Goal: Information Seeking & Learning: Find specific fact

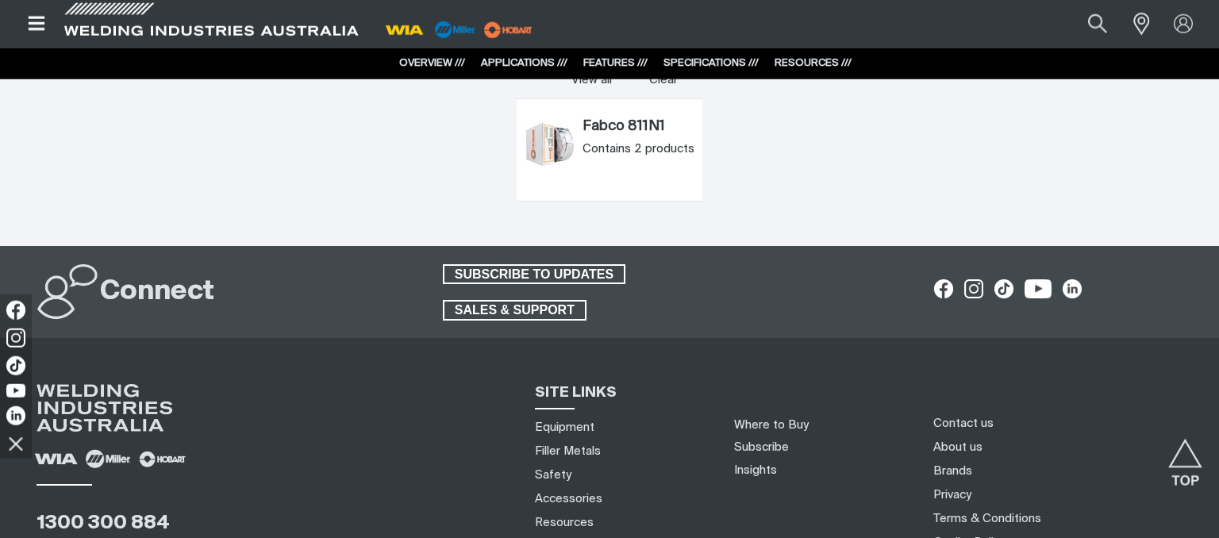
scroll to position [3850, 0]
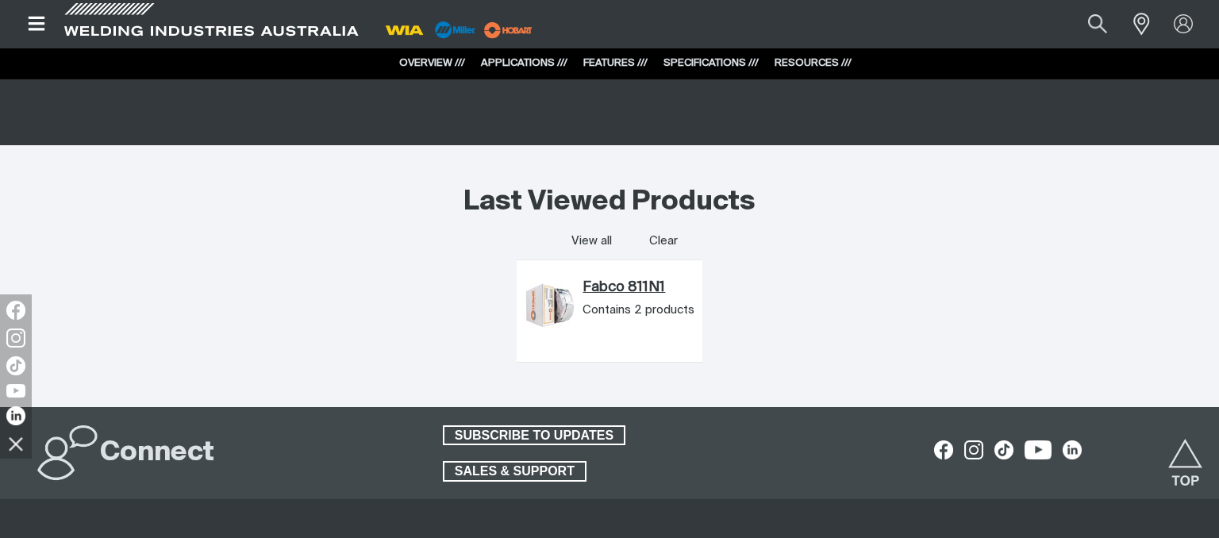
click at [605, 290] on link "Fabco 811N1" at bounding box center [638, 287] width 112 height 17
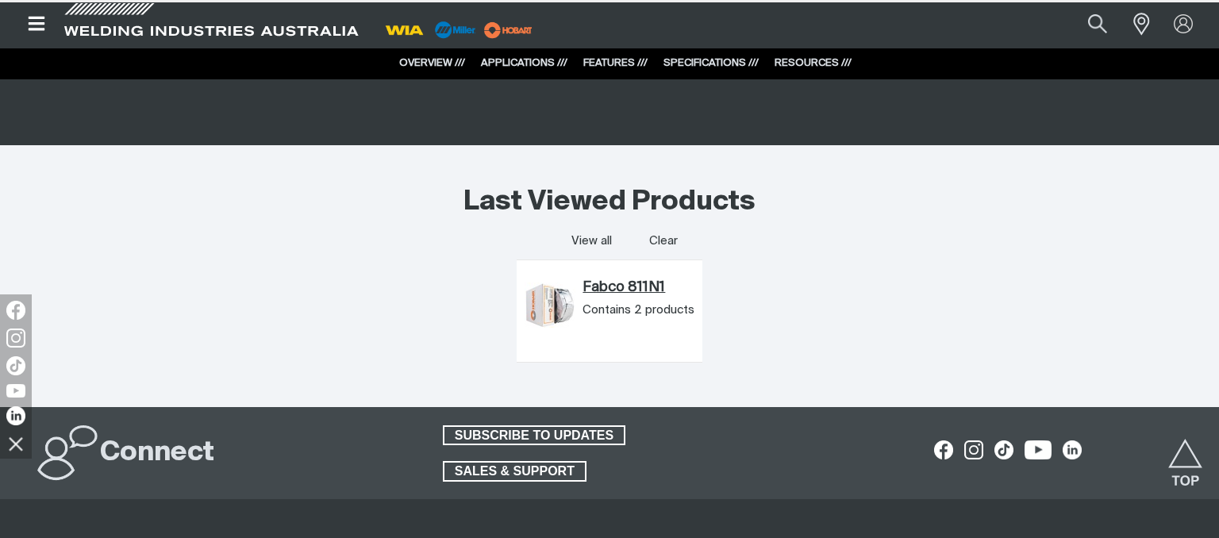
scroll to position [0, 0]
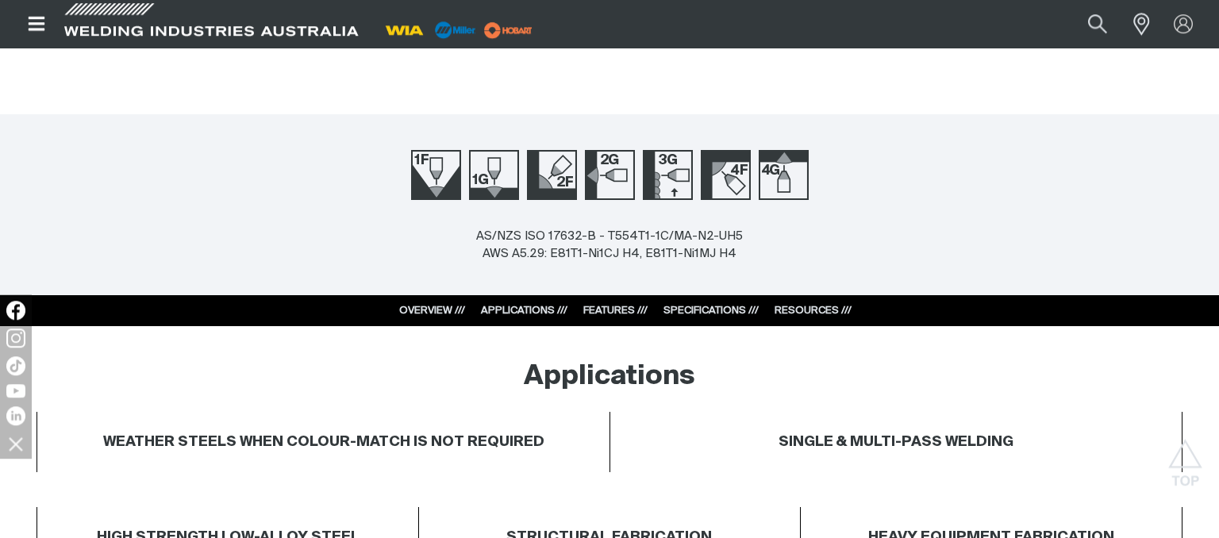
scroll to position [586, 0]
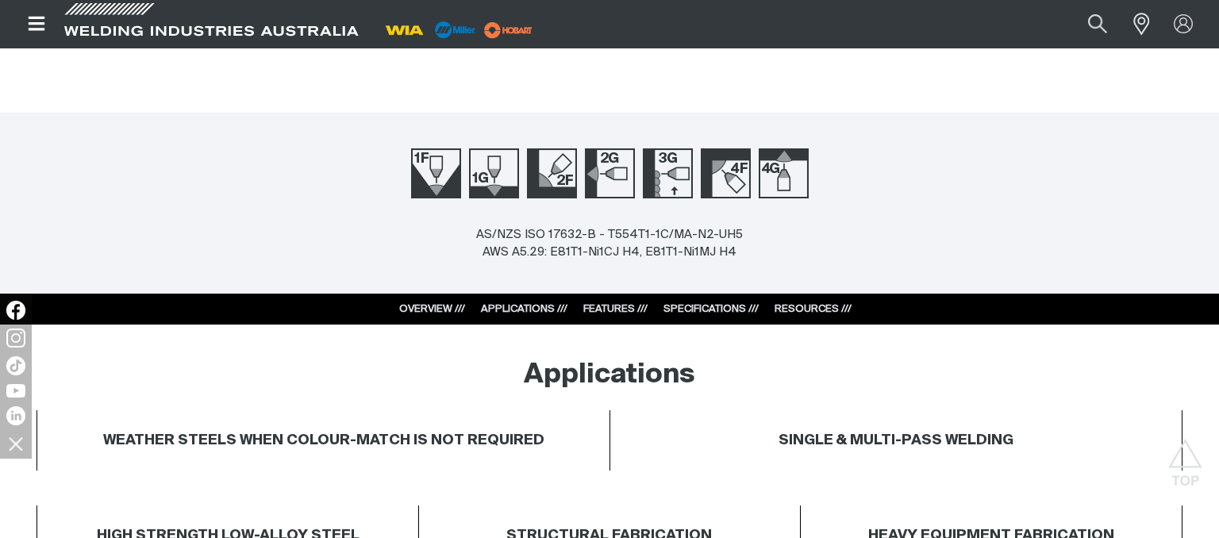
click at [528, 305] on link "APPLICATIONS ///" at bounding box center [524, 309] width 86 height 10
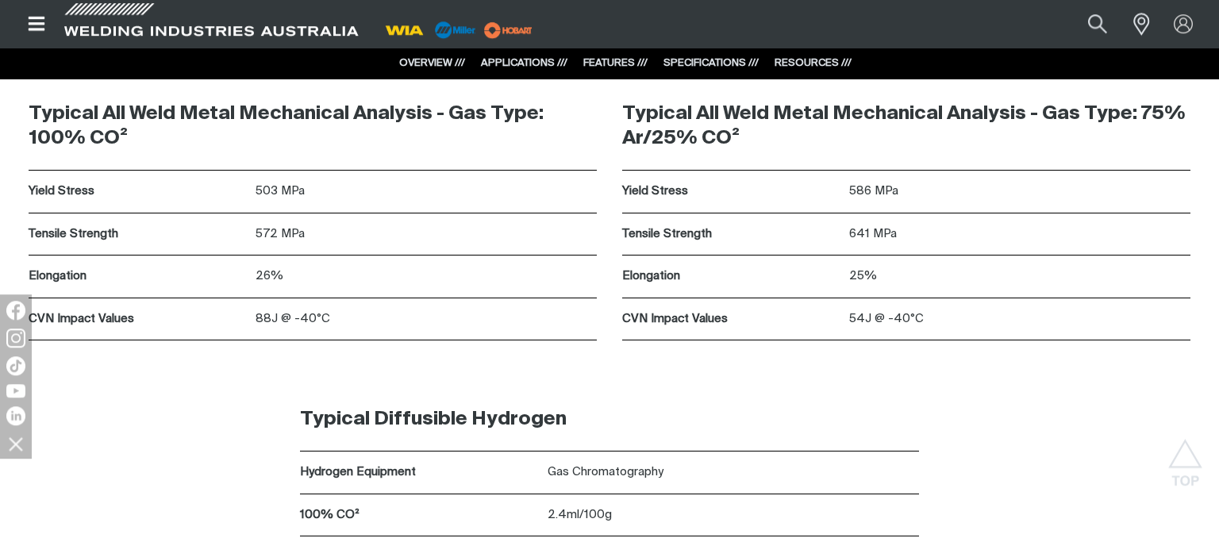
scroll to position [2866, 0]
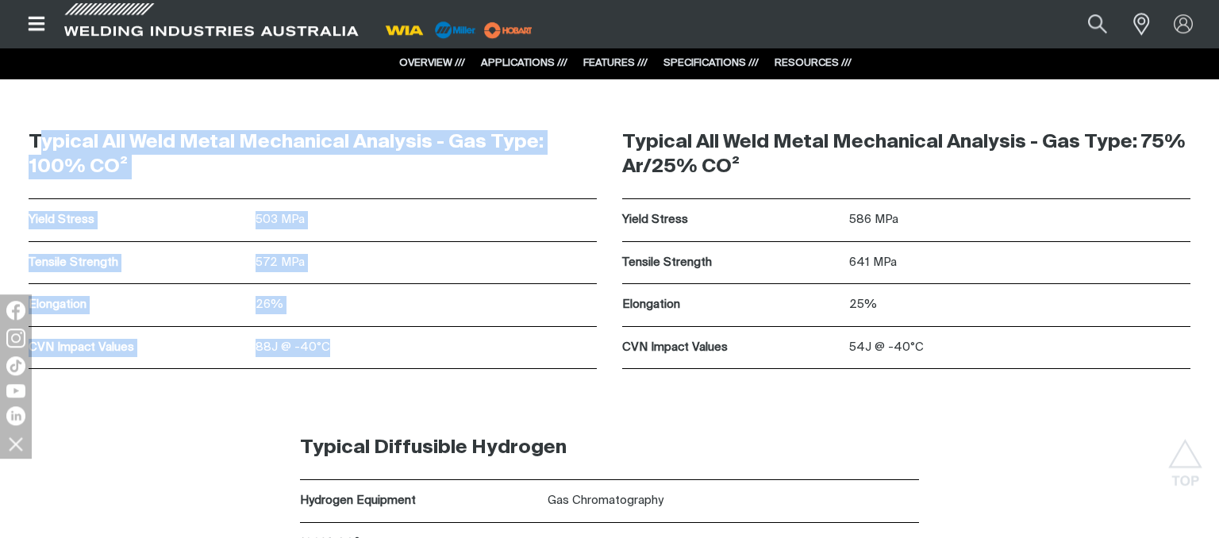
drag, startPoint x: 34, startPoint y: 138, endPoint x: 360, endPoint y: 363, distance: 396.4
click at [360, 363] on div "Typical All Weld Metal Mechanical Analysis - Gas Type: 100% CO² Yield Stress 50…" at bounding box center [313, 240] width 568 height 258
copy div "ypical All Weld Metal Mechanical Analysis - Gas Type: 100% CO² Yield Stress 503…"
drag, startPoint x: 29, startPoint y: 139, endPoint x: 323, endPoint y: 344, distance: 358.5
click at [323, 344] on div "Typical All Weld Metal Mechanical Analysis - Gas Type: 100% CO² Yield Stress 50…" at bounding box center [313, 240] width 568 height 258
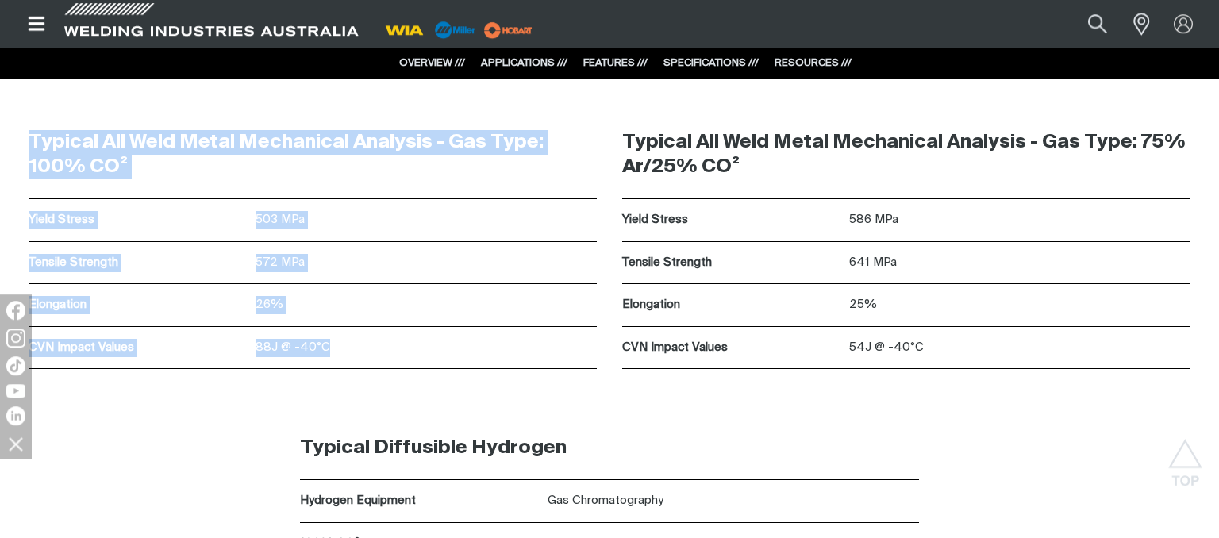
copy div "Typical All Weld Metal Mechanical Analysis - Gas Type: 100% CO² Yield Stress 50…"
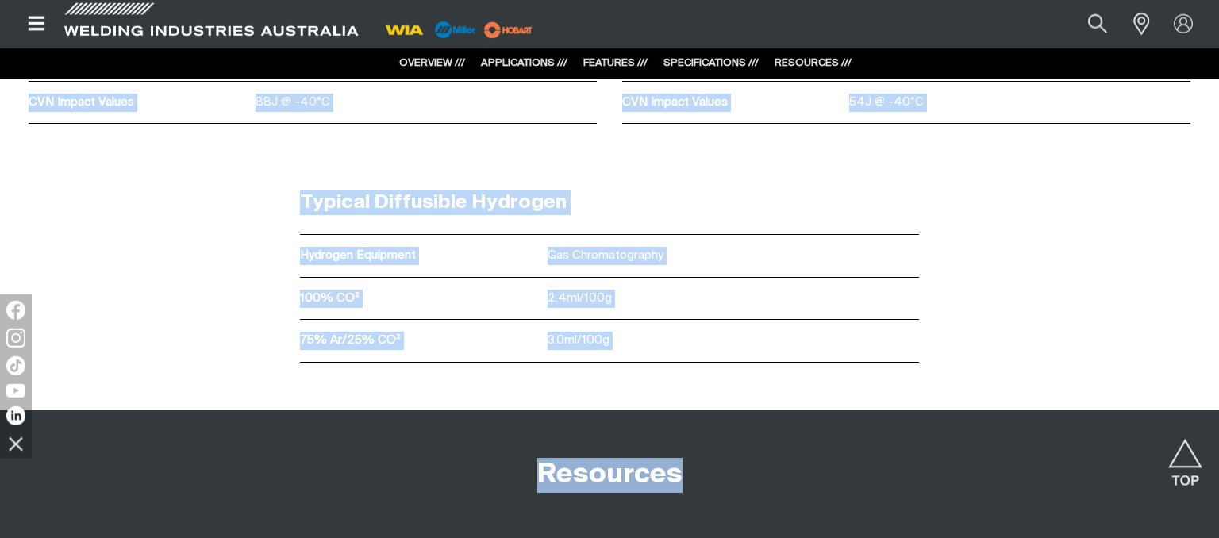
scroll to position [3128, 0]
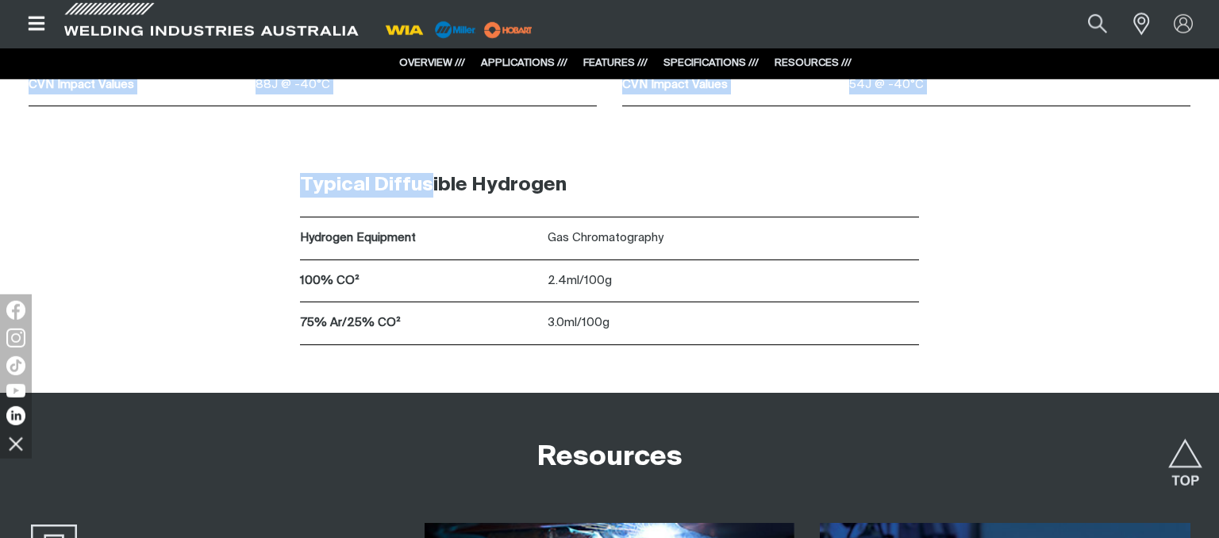
drag, startPoint x: 33, startPoint y: 110, endPoint x: 430, endPoint y: 195, distance: 405.7
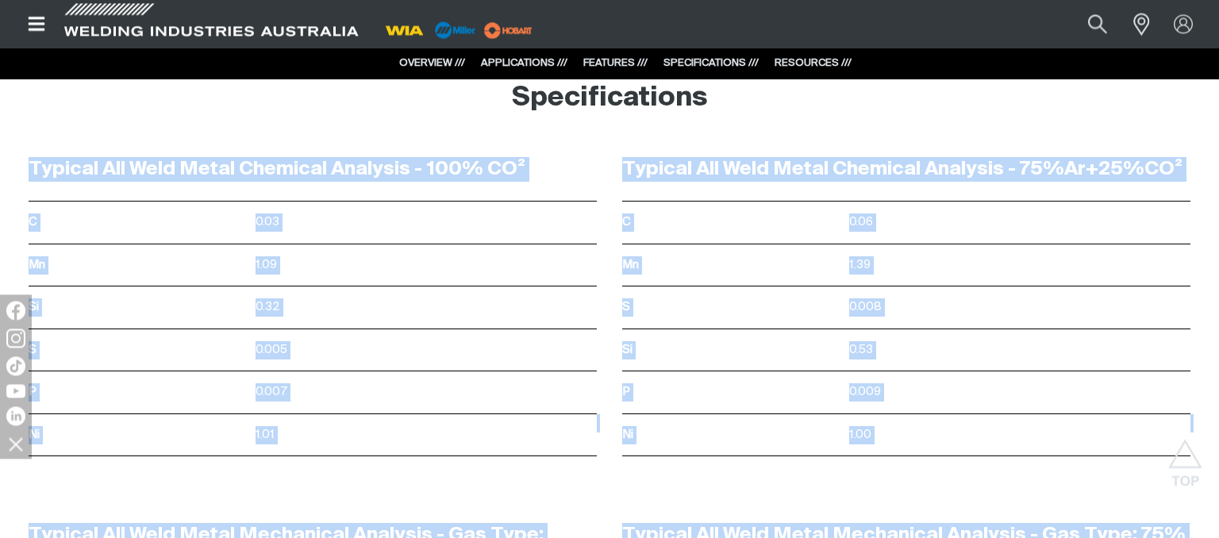
scroll to position [2709, 0]
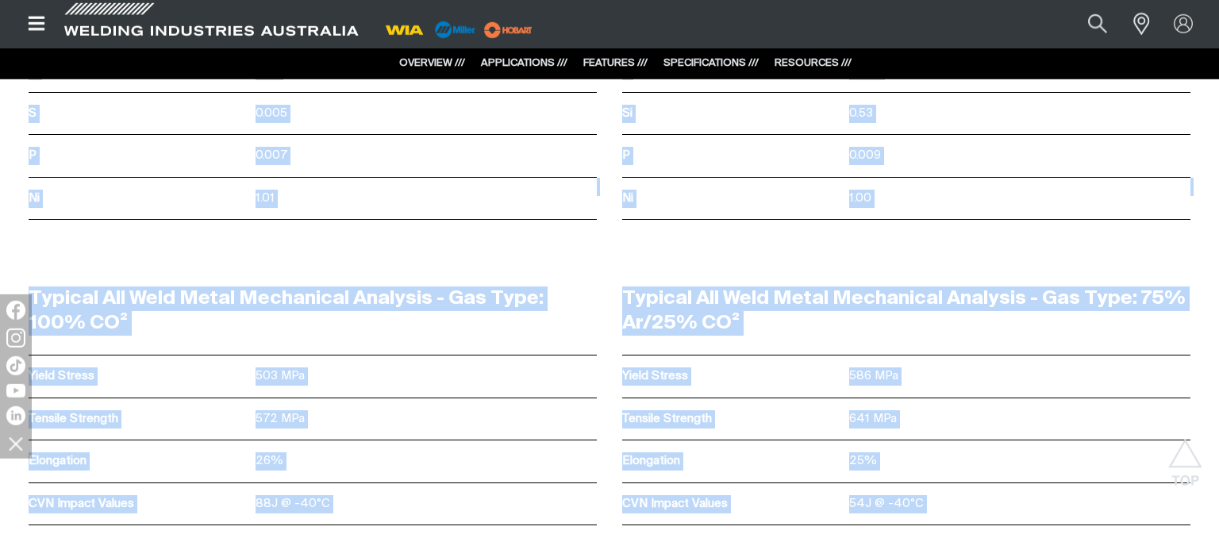
click at [519, 418] on p "572 MPa" at bounding box center [425, 419] width 341 height 18
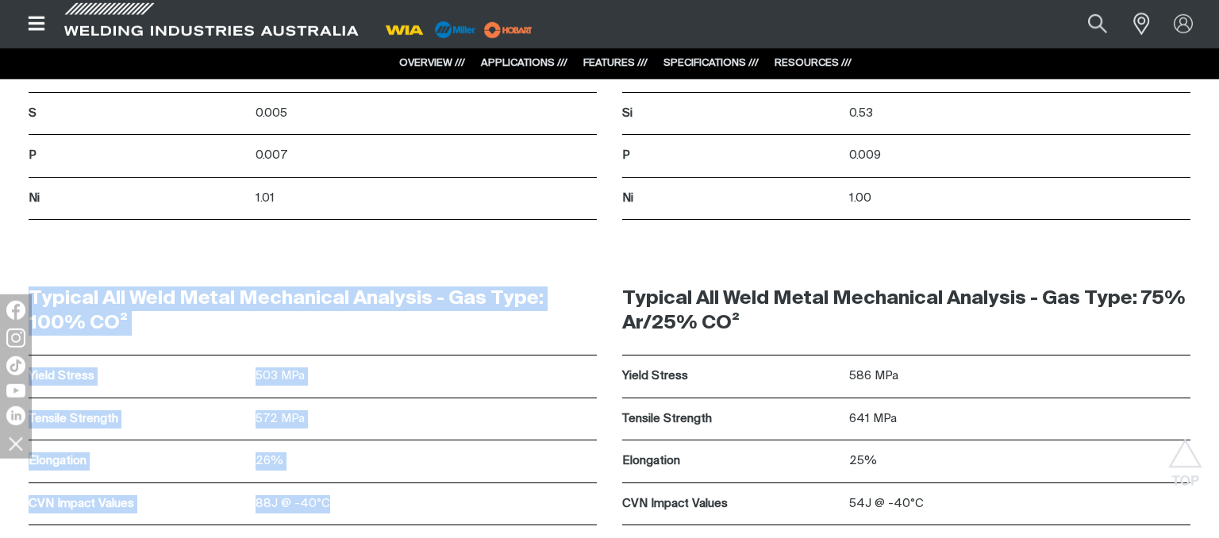
drag, startPoint x: 33, startPoint y: 292, endPoint x: 338, endPoint y: 529, distance: 386.7
click at [338, 529] on div "Typical All Weld Metal Mechanical Analysis - Gas Type: 100% CO² Yield Stress 50…" at bounding box center [609, 419] width 1219 height 305
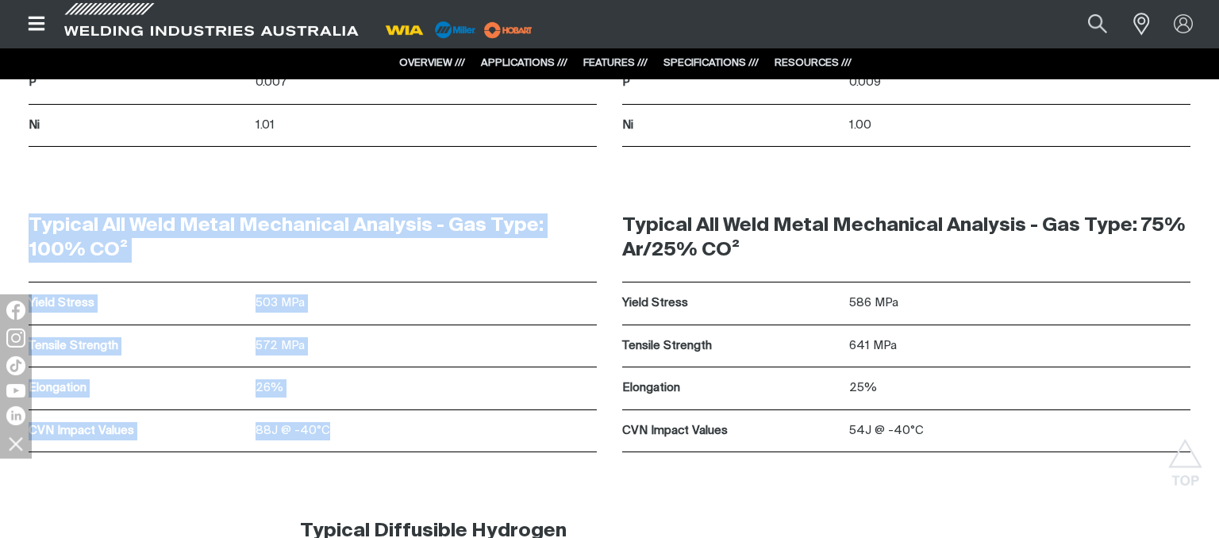
scroll to position [2961, 0]
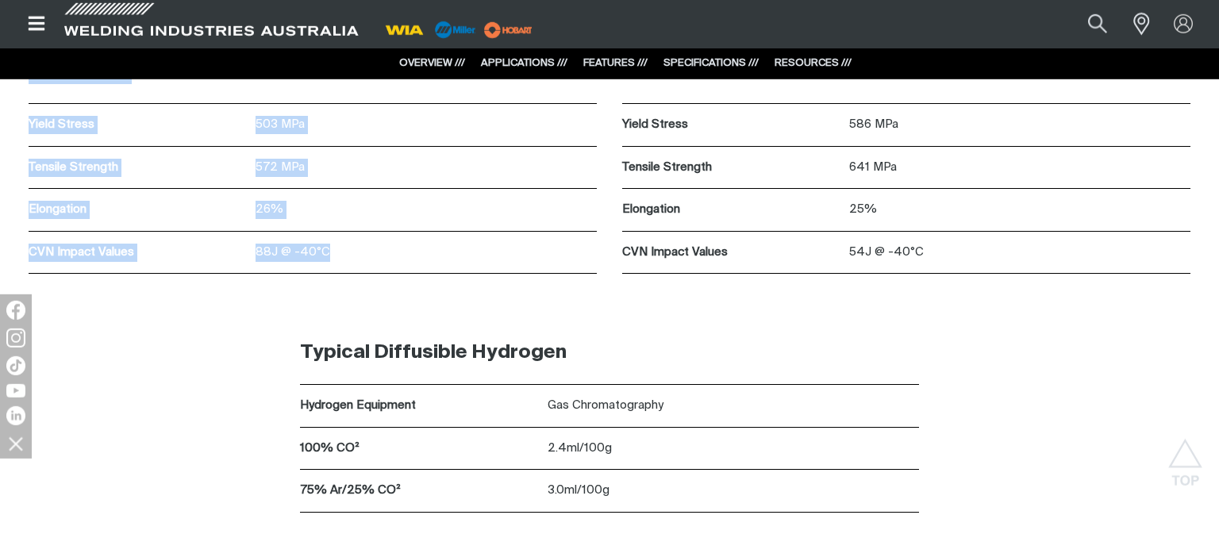
copy div "Typical All Weld Metal Mechanical Analysis - Gas Type: 100% CO² Yield Stress 50…"
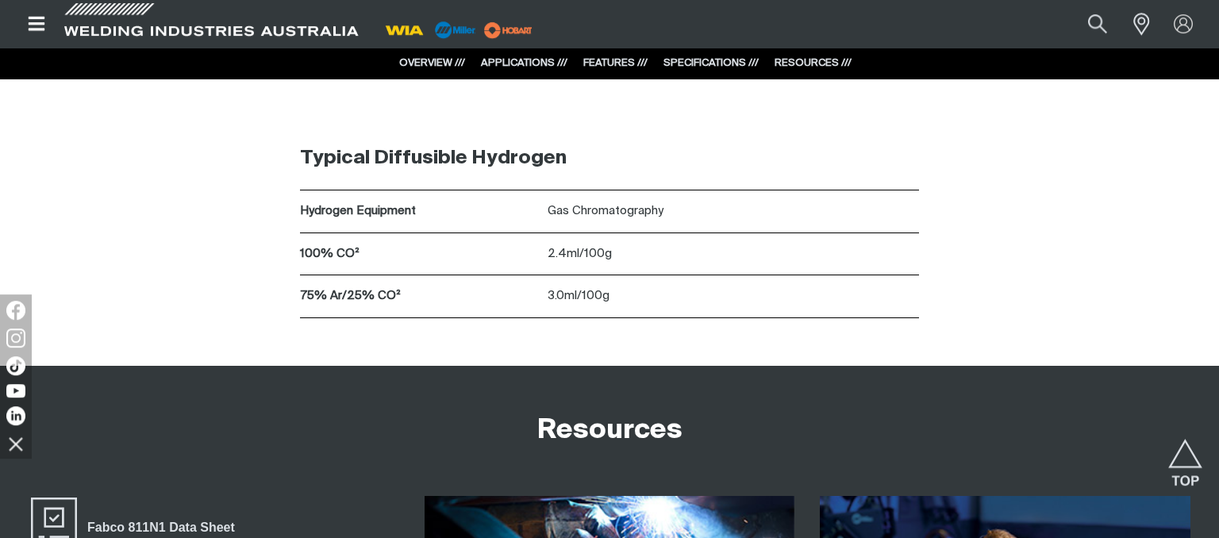
scroll to position [3128, 0]
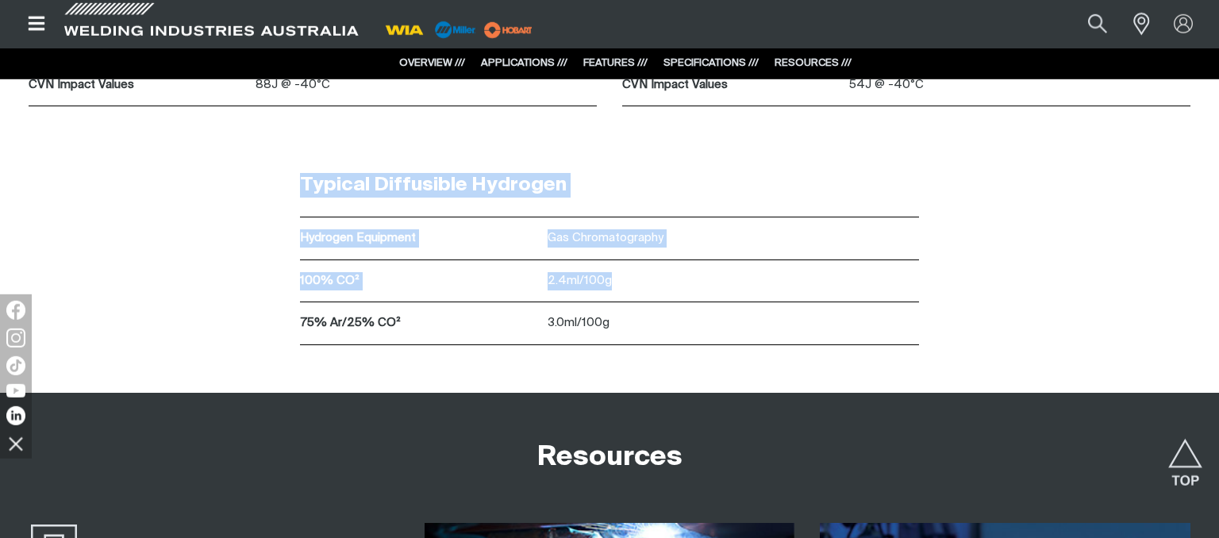
drag, startPoint x: 301, startPoint y: 183, endPoint x: 671, endPoint y: 280, distance: 382.9
click at [671, 280] on div "Typical Diffusible Hydrogen Hydrogen Equipment Gas Chromatography 100% CO² 2.4m…" at bounding box center [609, 249] width 619 height 191
copy div "Typical Diffusible Hydrogen Hydrogen Equipment Gas Chromatography 100% CO² 2.4m…"
